Goal: Find specific page/section: Find specific page/section

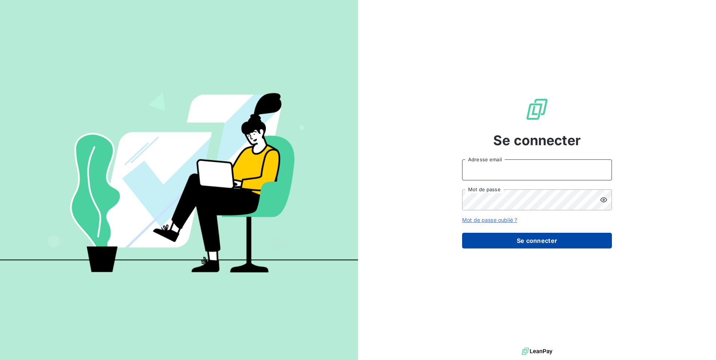
type input "[EMAIL_ADDRESS][DOMAIN_NAME]"
click at [494, 246] on button "Se connecter" at bounding box center [537, 241] width 150 height 16
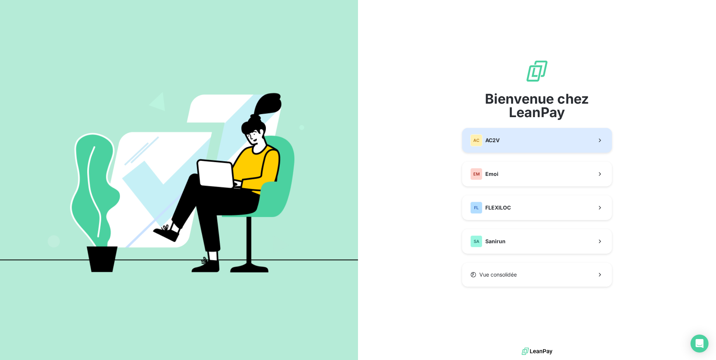
click at [539, 137] on button "AC AC2V" at bounding box center [537, 140] width 150 height 25
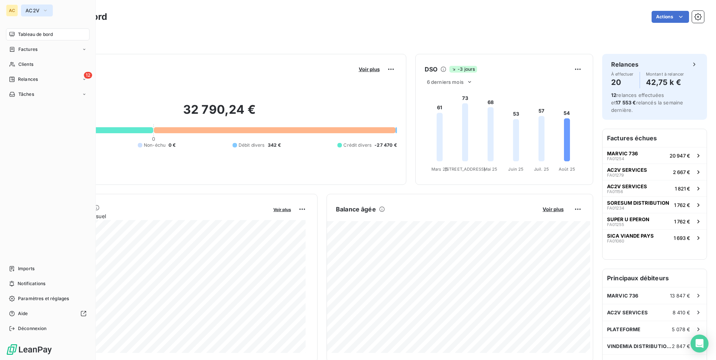
click at [32, 10] on span "AC2V" at bounding box center [32, 10] width 14 height 6
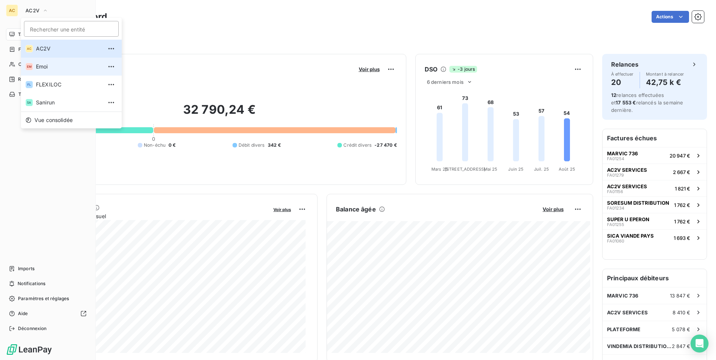
click at [48, 68] on span "Emoi" at bounding box center [69, 66] width 66 height 7
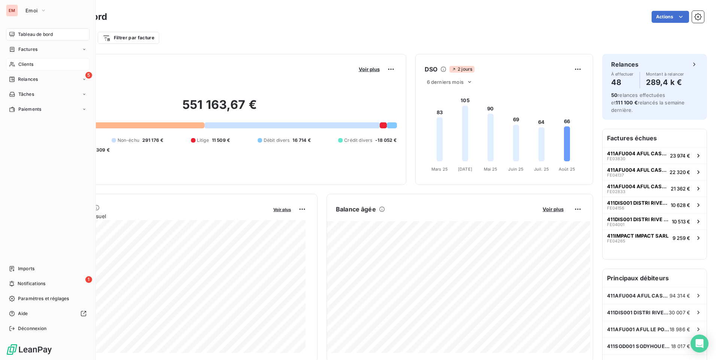
click at [26, 65] on span "Clients" at bounding box center [25, 64] width 15 height 7
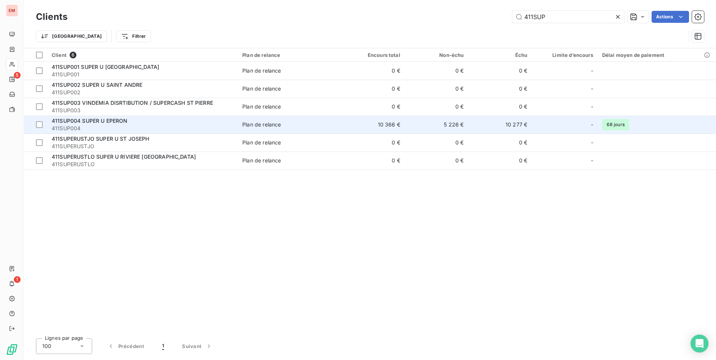
type input "411SUP"
click at [118, 125] on span "411SUP004" at bounding box center [143, 128] width 182 height 7
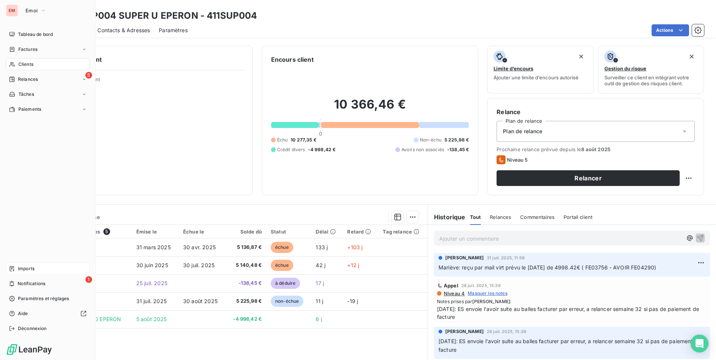
click at [34, 268] on span "Imports" at bounding box center [26, 268] width 16 height 7
